Goal: Task Accomplishment & Management: Manage account settings

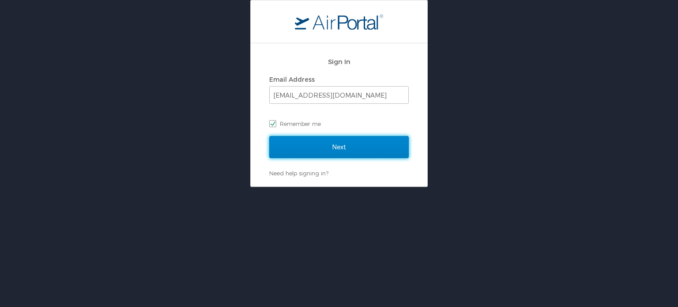
click at [339, 143] on input "Next" at bounding box center [339, 147] width 140 height 22
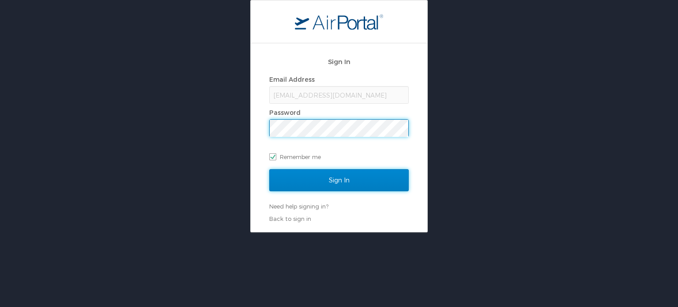
click at [306, 178] on input "Sign In" at bounding box center [339, 180] width 140 height 22
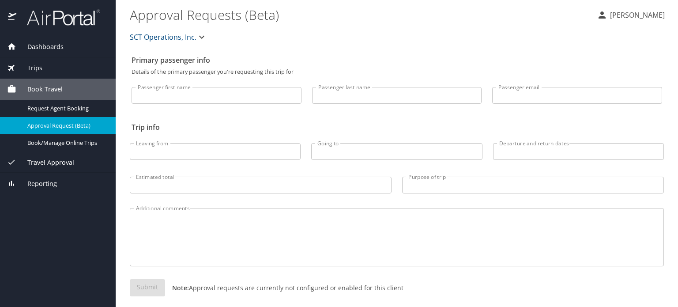
click at [44, 66] on div "Trips" at bounding box center [58, 68] width 102 height 10
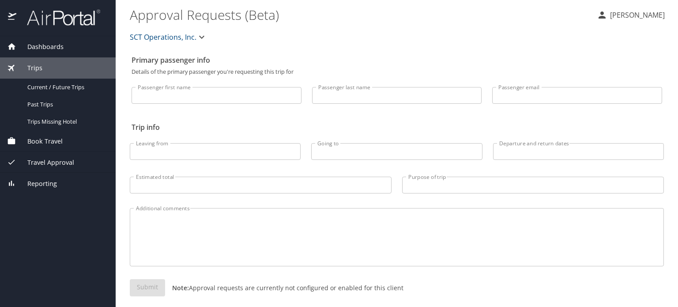
click at [37, 64] on span "Trips" at bounding box center [29, 68] width 26 height 10
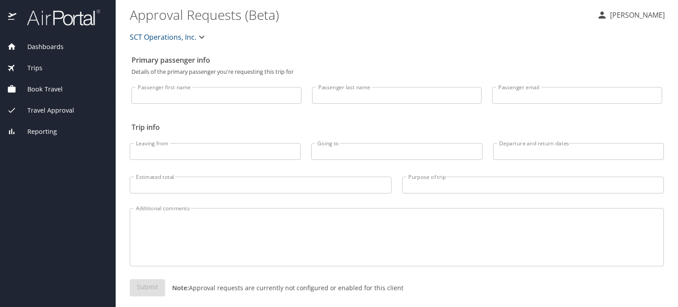
click at [39, 49] on span "Dashboards" at bounding box center [39, 47] width 47 height 10
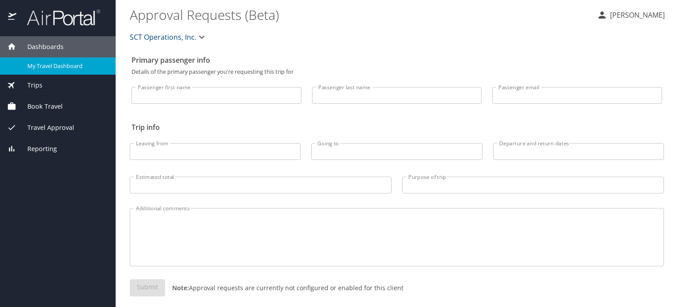
click at [39, 66] on span "My Travel Dashboard" at bounding box center [66, 66] width 78 height 8
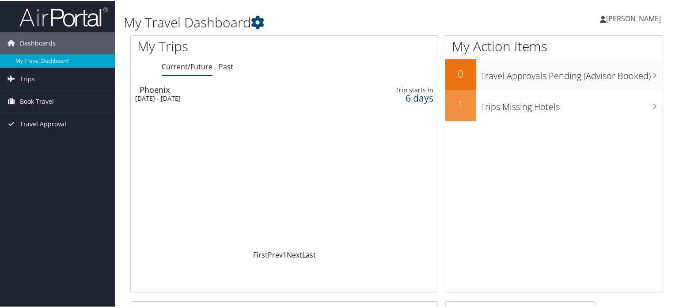
click at [183, 90] on div "Phoenix" at bounding box center [239, 89] width 199 height 8
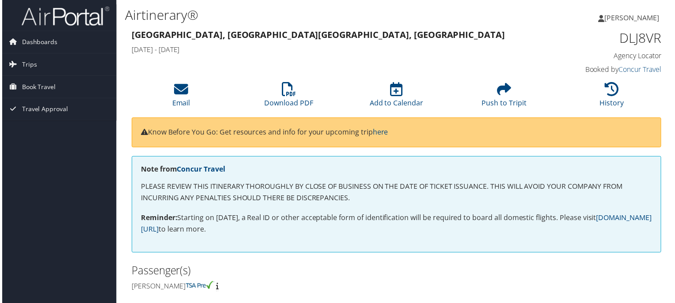
click at [259, 60] on div "Cleveland, OH Phoenix, AZ Mon 20 Oct 2025 - Thu 23 Oct 2025 DLJ8VR Agency Locat…" at bounding box center [397, 53] width 546 height 50
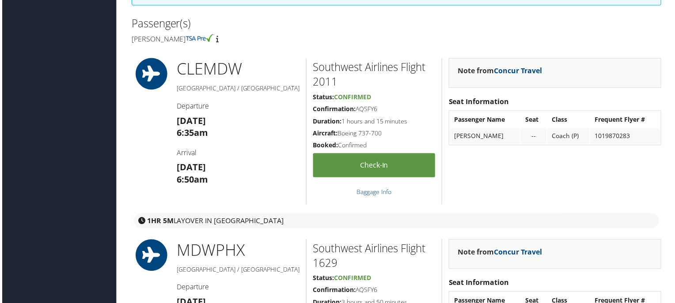
scroll to position [265, 0]
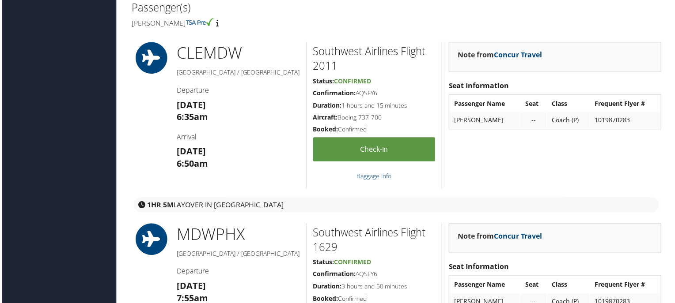
click at [563, 17] on div "Passenger(s) Mark edward Mullenix" at bounding box center [397, 14] width 546 height 33
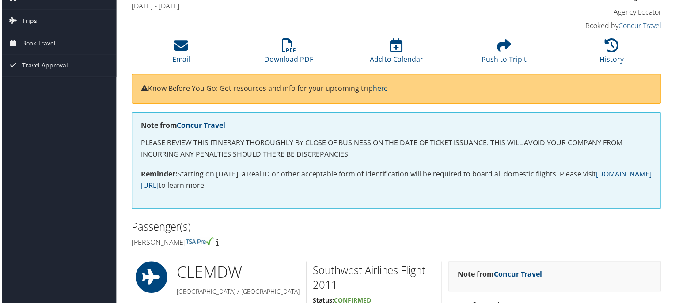
scroll to position [0, 0]
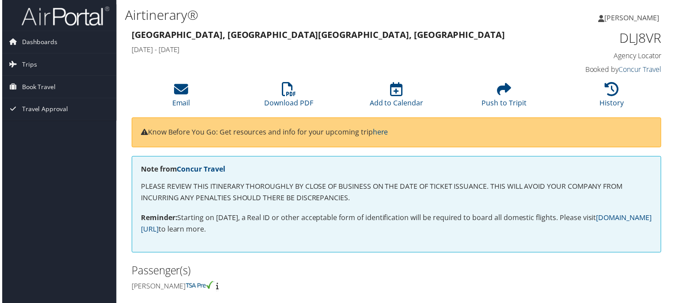
click at [635, 68] on link "Concur Travel" at bounding box center [641, 70] width 43 height 10
drag, startPoint x: 0, startPoint y: 1, endPoint x: 409, endPoint y: 26, distance: 409.6
click at [409, 26] on div "Airtinerary®" at bounding box center [306, 15] width 364 height 23
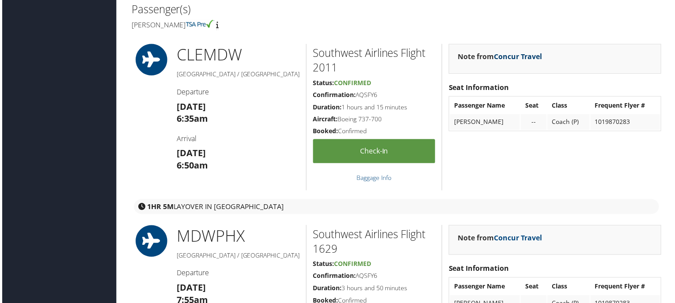
scroll to position [265, 0]
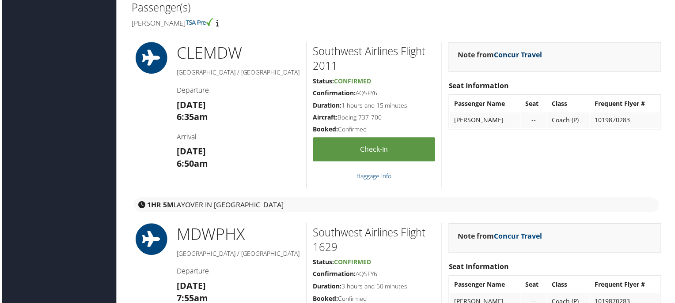
click at [529, 54] on link "Concur Travel" at bounding box center [518, 55] width 49 height 10
click at [527, 181] on div "Note from Concur Travel Seat Information Passenger Name Seat Class Frequent Fly…" at bounding box center [555, 115] width 227 height 147
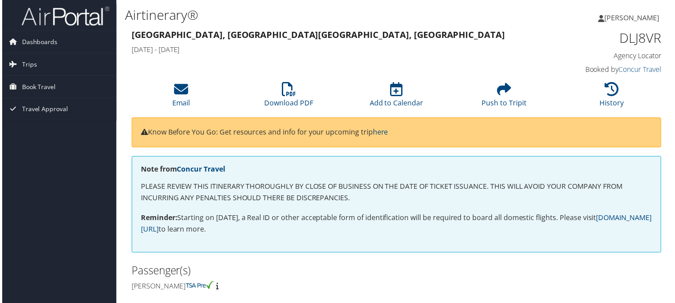
scroll to position [0, 0]
click at [48, 44] on span "Dashboards" at bounding box center [38, 42] width 36 height 22
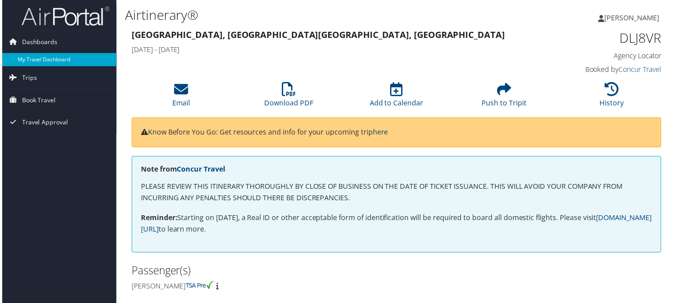
click at [45, 59] on link "My Travel Dashboard" at bounding box center [57, 59] width 115 height 13
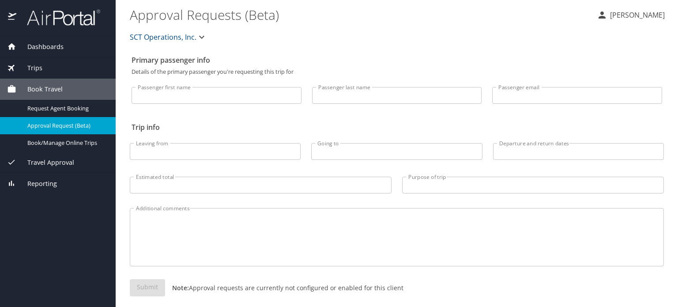
click at [39, 67] on span "Trips" at bounding box center [29, 68] width 26 height 10
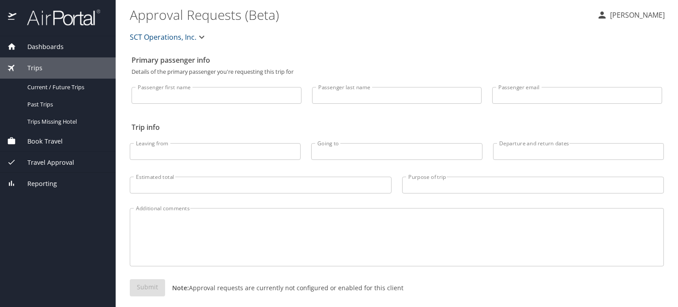
click at [37, 48] on span "Dashboards" at bounding box center [39, 47] width 47 height 10
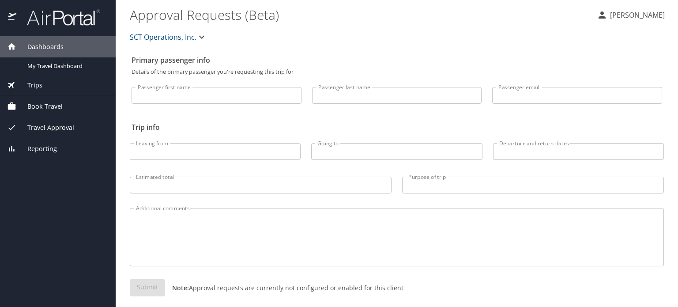
click at [37, 46] on span "Dashboards" at bounding box center [39, 47] width 47 height 10
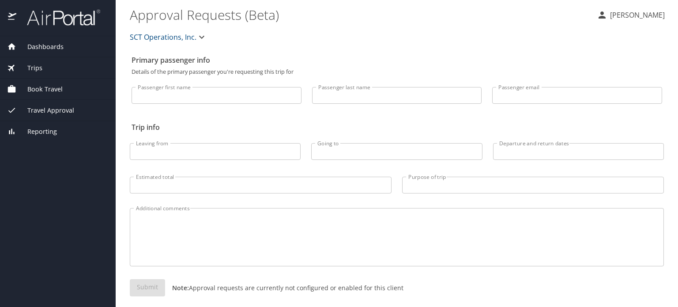
click at [41, 45] on span "Dashboards" at bounding box center [39, 47] width 47 height 10
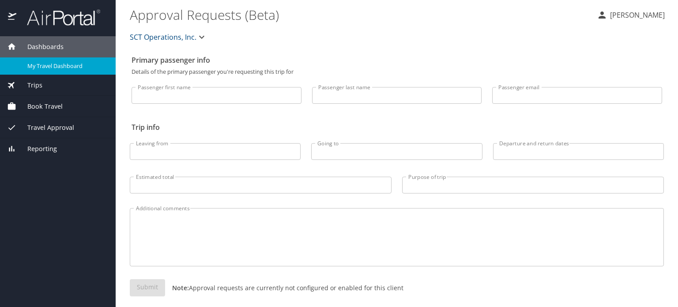
click at [41, 62] on span "My Travel Dashboard" at bounding box center [66, 66] width 78 height 8
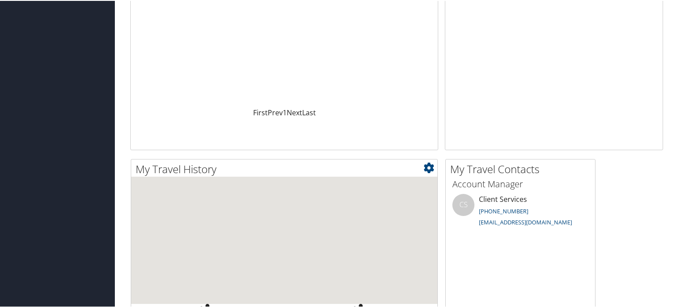
scroll to position [177, 0]
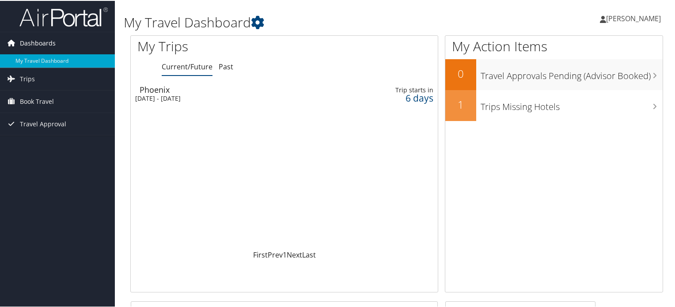
click at [49, 42] on span "Dashboards" at bounding box center [38, 42] width 36 height 22
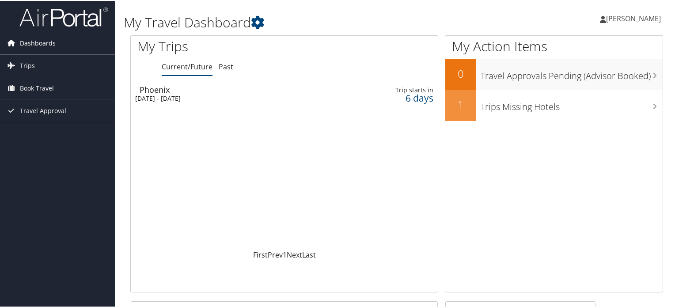
click at [49, 42] on span "Dashboards" at bounding box center [38, 42] width 36 height 22
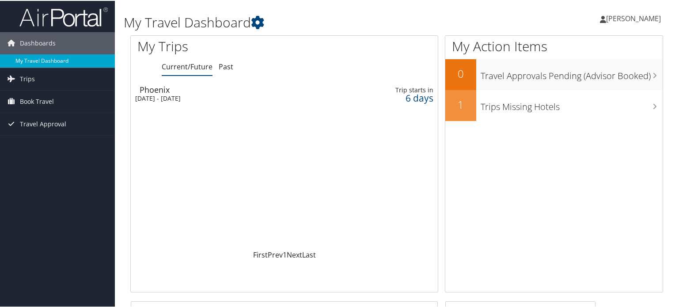
click at [41, 63] on link "My Travel Dashboard" at bounding box center [57, 59] width 115 height 13
click at [397, 92] on div "Trip starts in" at bounding box center [401, 89] width 64 height 8
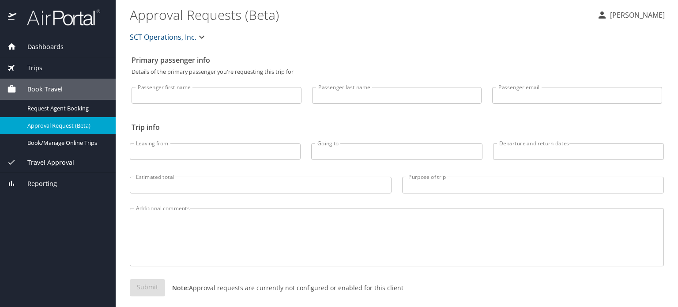
click at [34, 44] on span "Dashboards" at bounding box center [39, 47] width 47 height 10
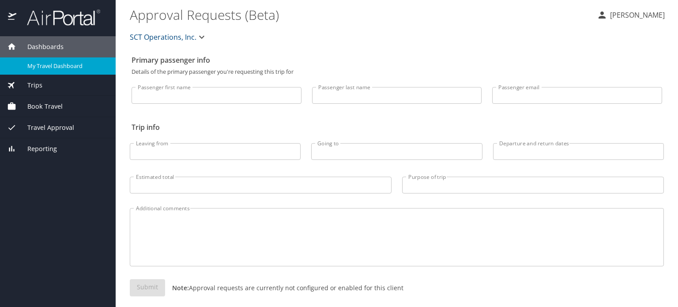
click at [39, 66] on span "My Travel Dashboard" at bounding box center [66, 66] width 78 height 8
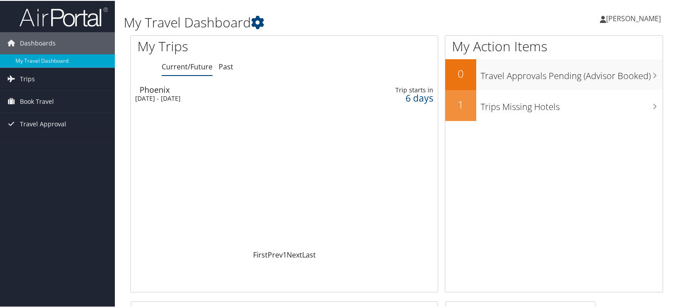
click at [219, 97] on div "[DATE] - [DATE]" at bounding box center [234, 98] width 199 height 8
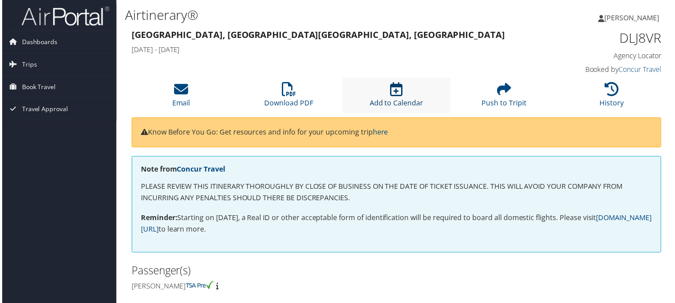
click at [396, 99] on link "Add to Calendar" at bounding box center [397, 97] width 54 height 21
click at [537, 28] on div "DLJ8VR Agency Locator Agency Locator DLJ8VR Booked by Concur Travel Booked by C…" at bounding box center [601, 53] width 136 height 50
click at [560, 17] on div "[PERSON_NAME] [PERSON_NAME] My Settings Travel Agency Contacts View Travel Prof…" at bounding box center [565, 21] width 226 height 34
